Goal: Information Seeking & Learning: Learn about a topic

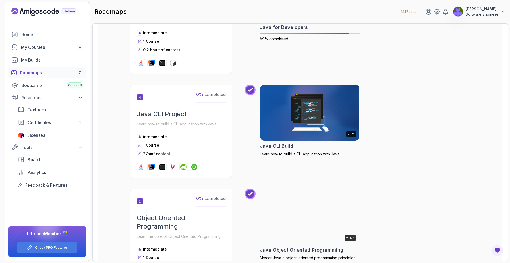
scroll to position [383, 0]
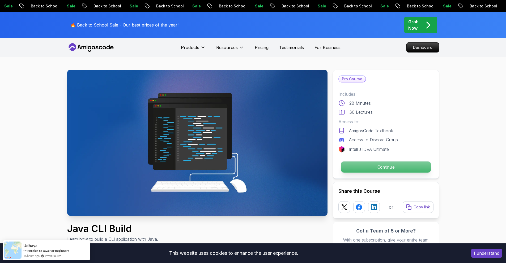
click at [389, 167] on p "Continue" at bounding box center [386, 167] width 90 height 11
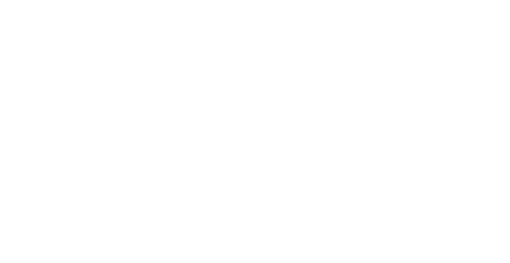
click at [362, 0] on html at bounding box center [255, 0] width 510 height 0
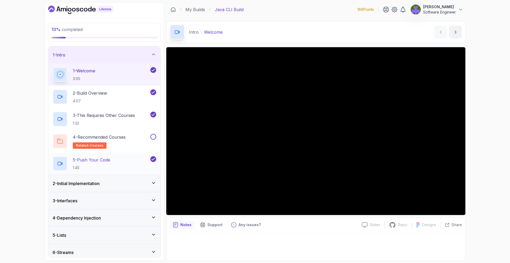
drag, startPoint x: 141, startPoint y: 171, endPoint x: 140, endPoint y: 167, distance: 4.5
click at [140, 167] on div "5 - Push Your Code 1:45" at bounding box center [104, 164] width 112 height 22
click at [139, 181] on div "2 - Initial Implementation" at bounding box center [105, 183] width 104 height 6
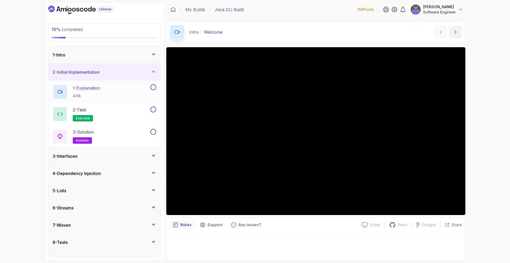
click at [135, 100] on div "1 - Explanation 4:08" at bounding box center [104, 92] width 112 height 22
click at [141, 159] on div "3 - Interfaces" at bounding box center [105, 156] width 104 height 6
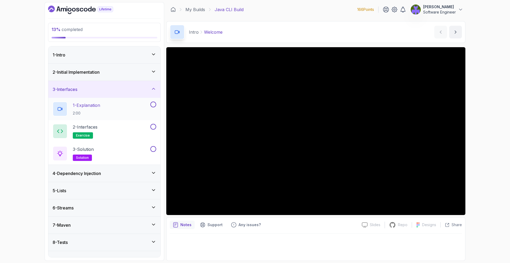
click at [142, 104] on div "1 - Explanation 2:00" at bounding box center [101, 109] width 97 height 15
click at [113, 132] on div "2 - Interfaces exercise" at bounding box center [101, 131] width 97 height 15
